Goal: Task Accomplishment & Management: Manage account settings

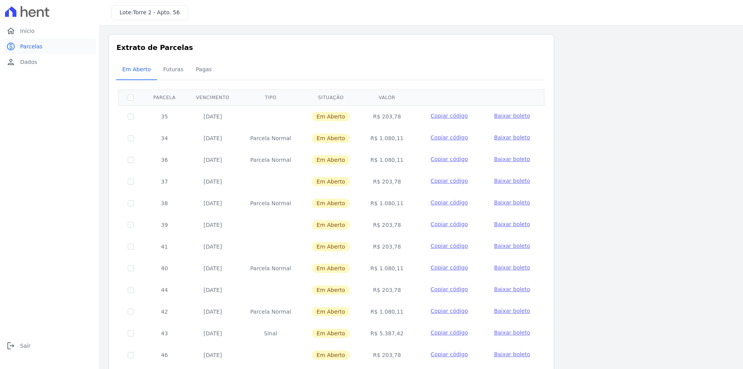
scroll to position [215, 0]
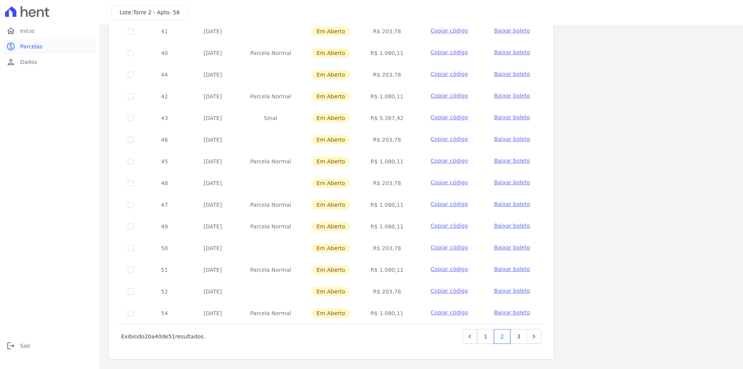
click at [20, 48] on span "Parcelas" at bounding box center [31, 47] width 22 height 8
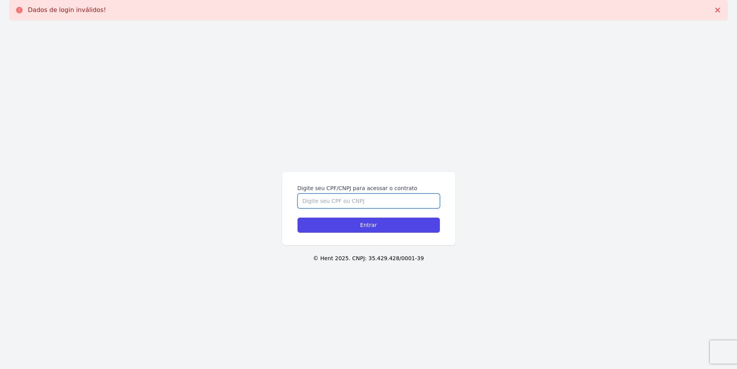
click at [312, 204] on input "Digite seu CPF/CNPJ para acessar o contrato" at bounding box center [369, 200] width 142 height 15
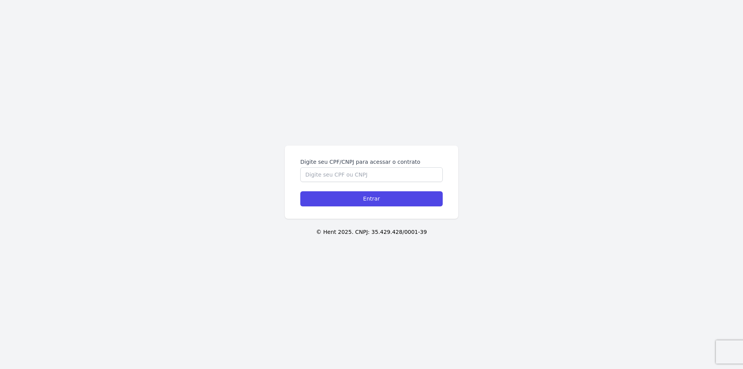
click at [364, 164] on label "Digite seu CPF/CNPJ para acessar o contrato" at bounding box center [371, 162] width 142 height 8
click at [364, 167] on input "Digite seu CPF/CNPJ para acessar o contrato" at bounding box center [371, 174] width 142 height 15
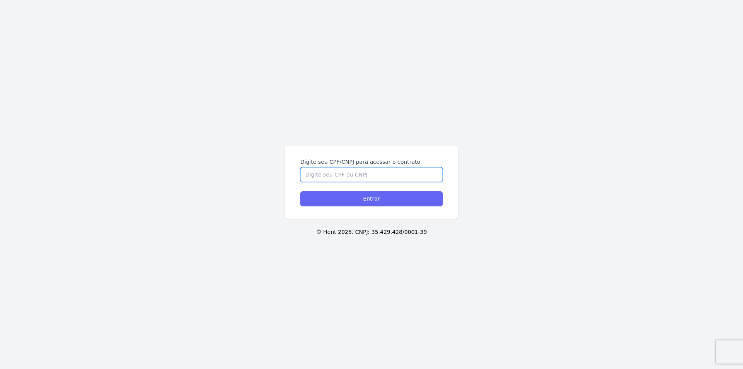
paste input "38735401850"
type input "38735401850"
click at [368, 198] on input "Entrar" at bounding box center [371, 198] width 142 height 15
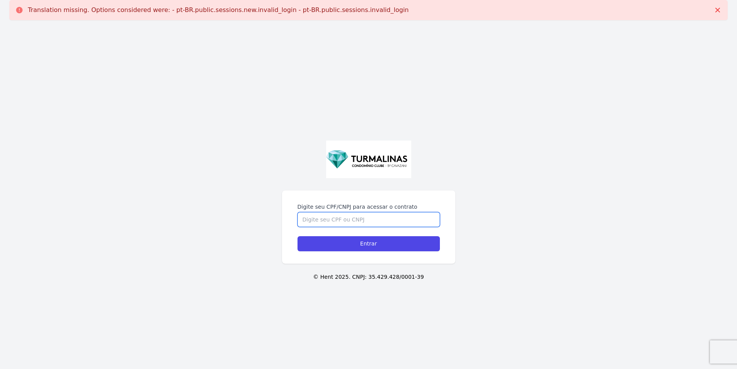
drag, startPoint x: 322, startPoint y: 212, endPoint x: 322, endPoint y: 218, distance: 5.8
click at [322, 213] on input "Digite seu CPF/CNPJ para acessar o contrato" at bounding box center [369, 219] width 142 height 15
click at [322, 217] on input "Digite seu CPF/CNPJ para acessar o contrato" at bounding box center [369, 219] width 142 height 15
paste input "38735401850"
type input "38735401850"
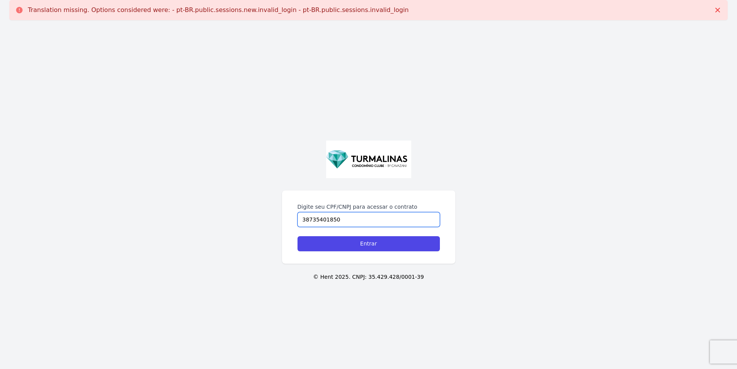
click at [298, 236] on input "Entrar" at bounding box center [369, 243] width 142 height 15
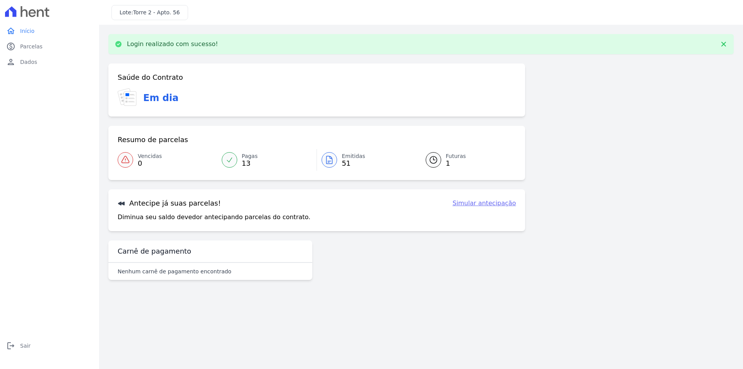
click at [178, 204] on h3 "Antecipe já suas parcelas!" at bounding box center [169, 203] width 103 height 9
click at [444, 164] on link "Futuras 1" at bounding box center [466, 160] width 100 height 22
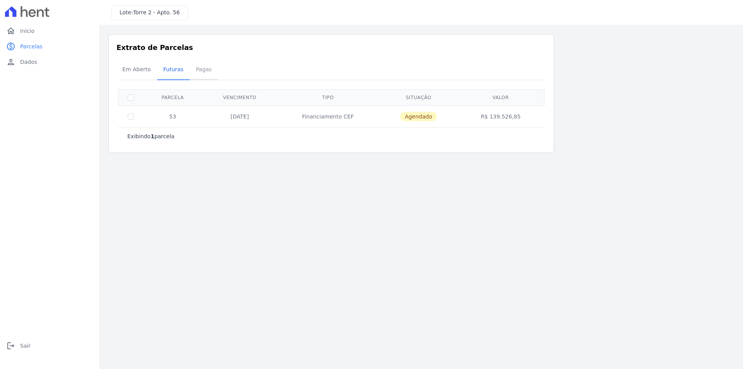
click at [199, 73] on span "Pagas" at bounding box center [203, 69] width 25 height 15
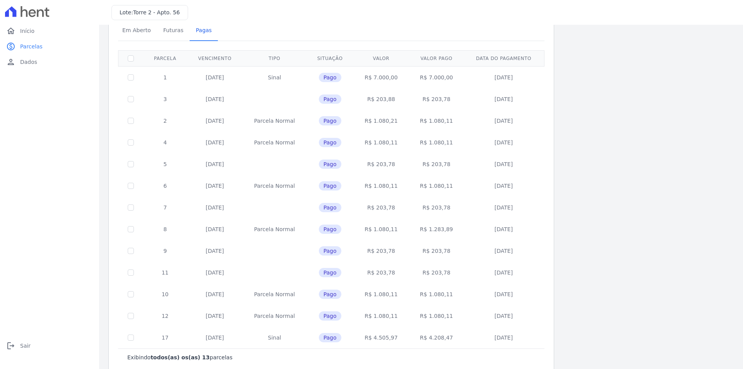
scroll to position [15, 0]
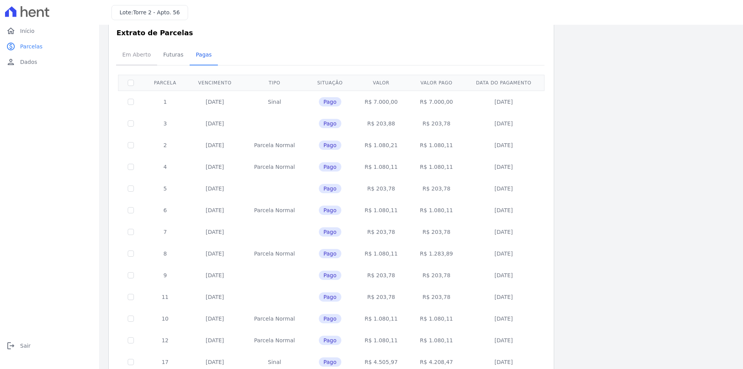
click at [139, 56] on span "Em Aberto" at bounding box center [137, 54] width 38 height 15
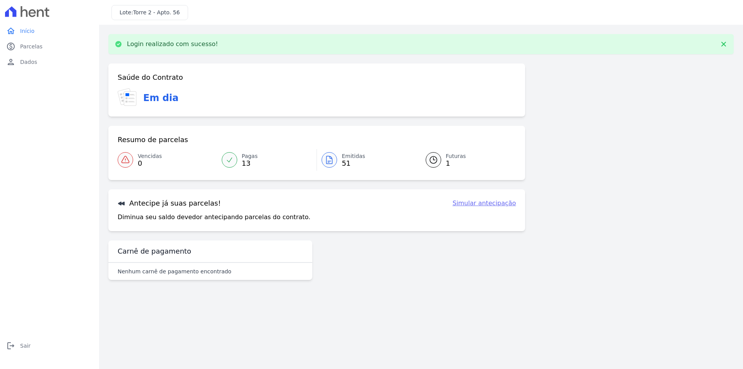
click at [496, 208] on div "Antecipe já suas parcelas! Simular antecipação Diminua seu saldo devedor anteci…" at bounding box center [316, 210] width 417 height 42
click at [496, 206] on link "Simular antecipação" at bounding box center [483, 203] width 63 height 9
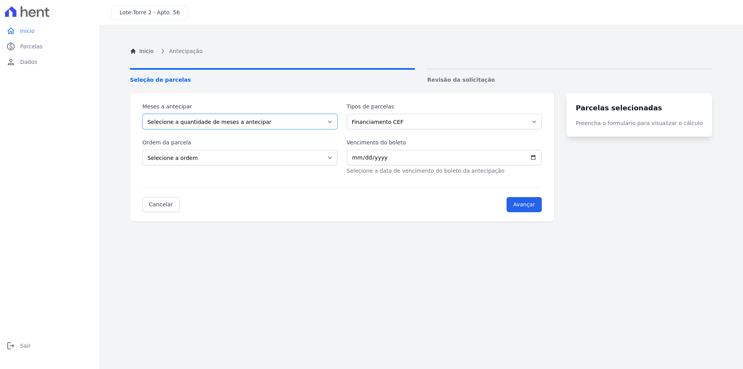
click at [252, 125] on select "Selecione a quantidade de meses a antecipar" at bounding box center [239, 121] width 195 height 15
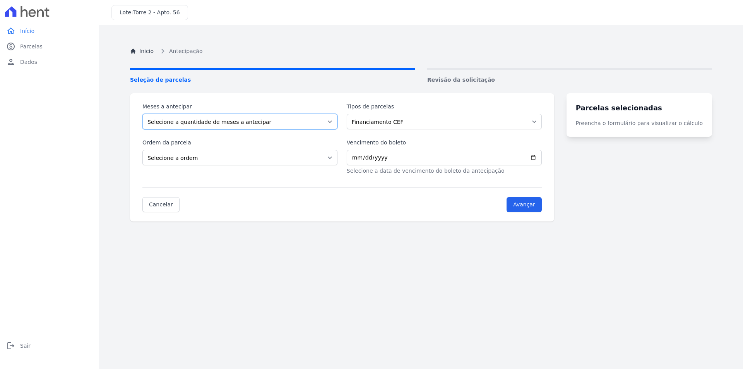
click at [142, 114] on select "Selecione a quantidade de meses a antecipar" at bounding box center [239, 121] width 195 height 15
click at [227, 134] on div "Meses a antecipar Selecione a quantidade de meses a antecipar Tipos de parcelas…" at bounding box center [341, 139] width 399 height 72
click at [239, 128] on select "Selecione a quantidade de meses a antecipar" at bounding box center [239, 121] width 195 height 15
click at [142, 114] on select "Selecione a quantidade de meses a antecipar" at bounding box center [239, 121] width 195 height 15
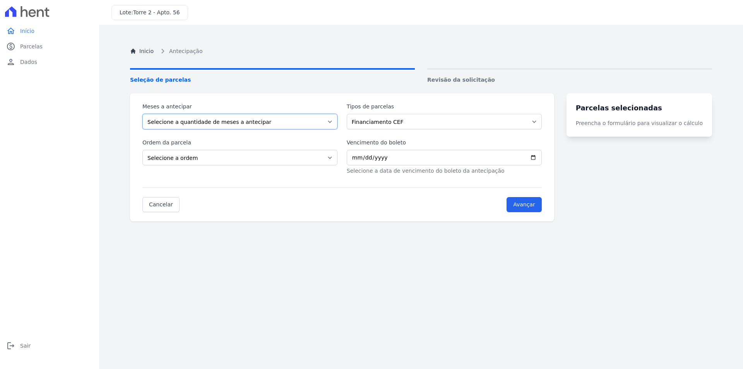
click at [247, 124] on select "Selecione a quantidade de meses a antecipar" at bounding box center [239, 121] width 195 height 15
click at [142, 114] on select "Selecione a quantidade de meses a antecipar" at bounding box center [239, 121] width 195 height 15
click at [228, 156] on select "Selecione a ordem Últimas parcelas Primeiras parcelas" at bounding box center [239, 157] width 195 height 15
select select "ending"
click at [142, 150] on select "Selecione a ordem Últimas parcelas Primeiras parcelas" at bounding box center [239, 157] width 195 height 15
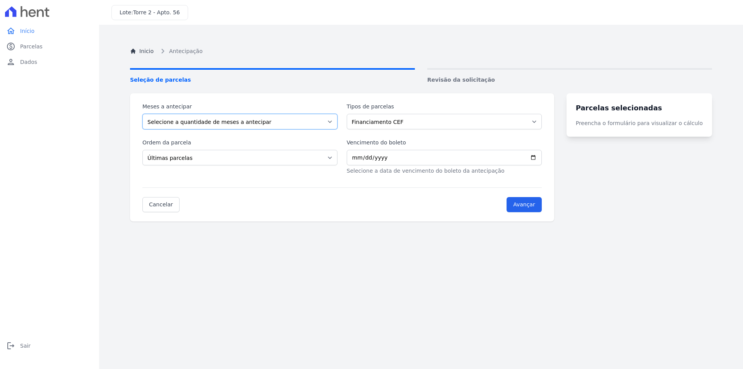
click at [245, 122] on select "Selecione a quantidade de meses a antecipar" at bounding box center [239, 121] width 195 height 15
click at [142, 114] on select "Selecione a quantidade de meses a antecipar" at bounding box center [239, 121] width 195 height 15
click at [389, 132] on div "Meses a antecipar Selecione a quantidade de meses a antecipar Tipos de parcelas…" at bounding box center [341, 139] width 399 height 72
click at [392, 129] on div "Meses a antecipar Selecione a quantidade de meses a antecipar Tipos de parcelas…" at bounding box center [341, 139] width 399 height 72
click at [408, 126] on select "Financiamento CEF" at bounding box center [444, 121] width 195 height 15
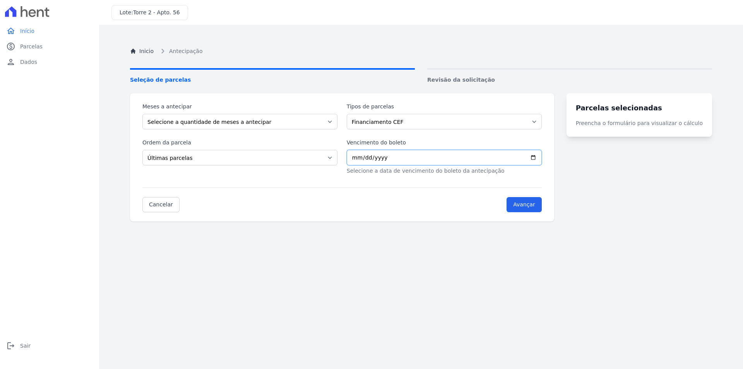
click at [387, 164] on input "Vencimento do boleto" at bounding box center [444, 157] width 195 height 15
click at [388, 164] on input "Vencimento do boleto" at bounding box center [444, 157] width 195 height 15
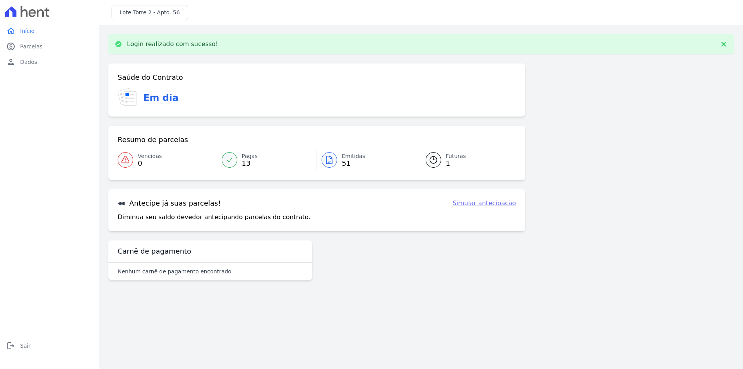
click at [391, 163] on link "Emitidas 51" at bounding box center [366, 160] width 99 height 22
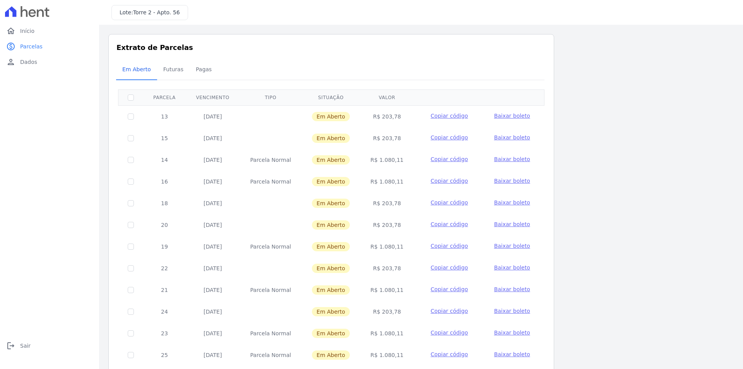
drag, startPoint x: 334, startPoint y: 182, endPoint x: 336, endPoint y: 178, distance: 4.4
